Goal: Find specific page/section: Find specific page/section

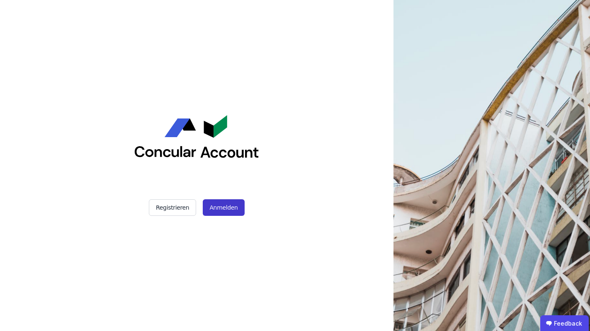
click at [227, 209] on button "Anmelden" at bounding box center [223, 207] width 41 height 17
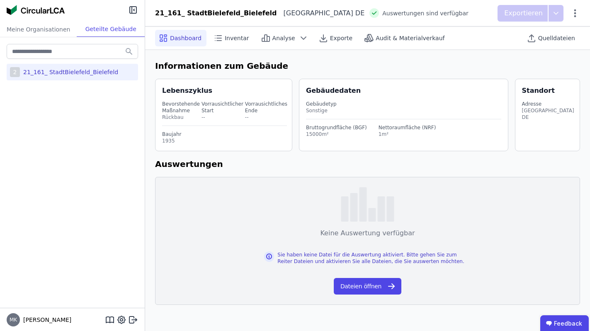
click at [63, 70] on div "21_161_ StadtBielefeld_Bielefeld" at bounding box center [69, 72] width 98 height 8
click at [409, 39] on span "Audit & Materialverkauf" at bounding box center [410, 38] width 69 height 8
